Goal: Task Accomplishment & Management: Manage account settings

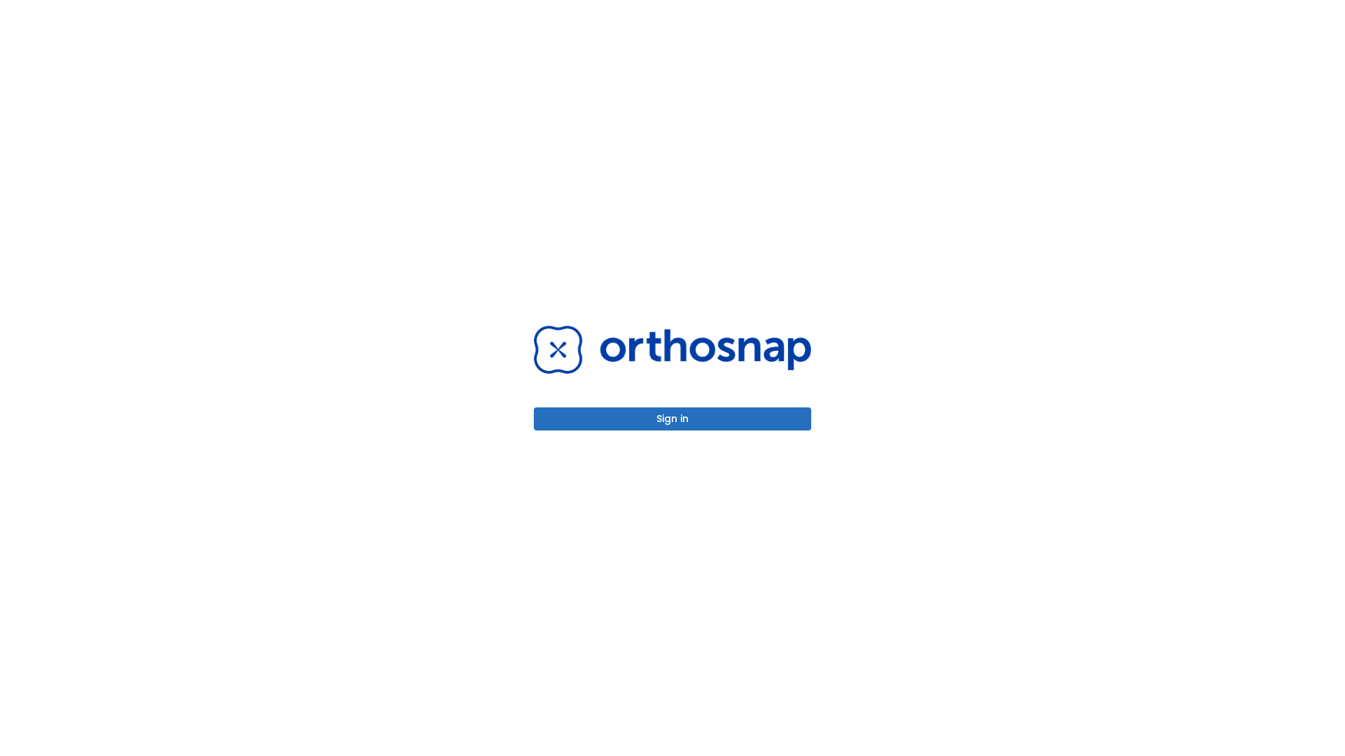
click at [672, 419] on button "Sign in" at bounding box center [672, 419] width 277 height 23
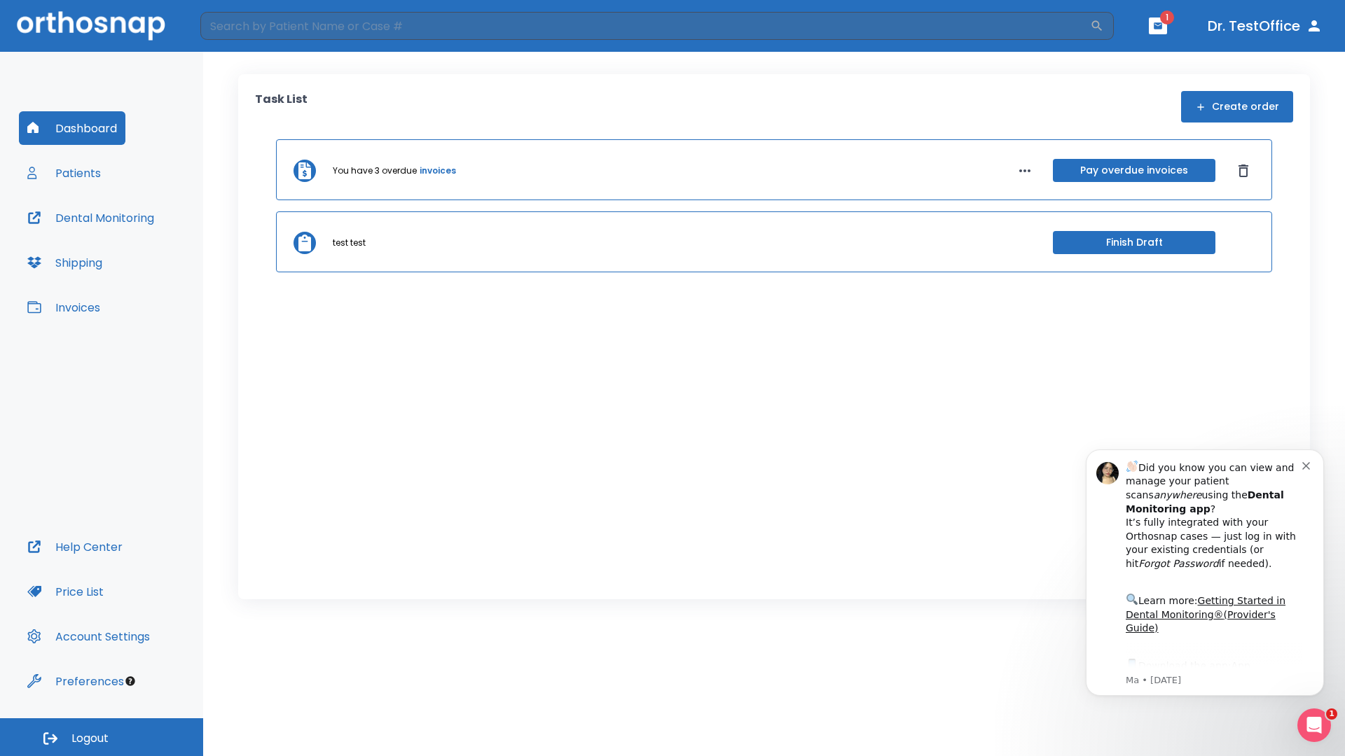
click at [102, 738] on span "Logout" at bounding box center [89, 738] width 37 height 15
